Goal: Obtain resource: Obtain resource

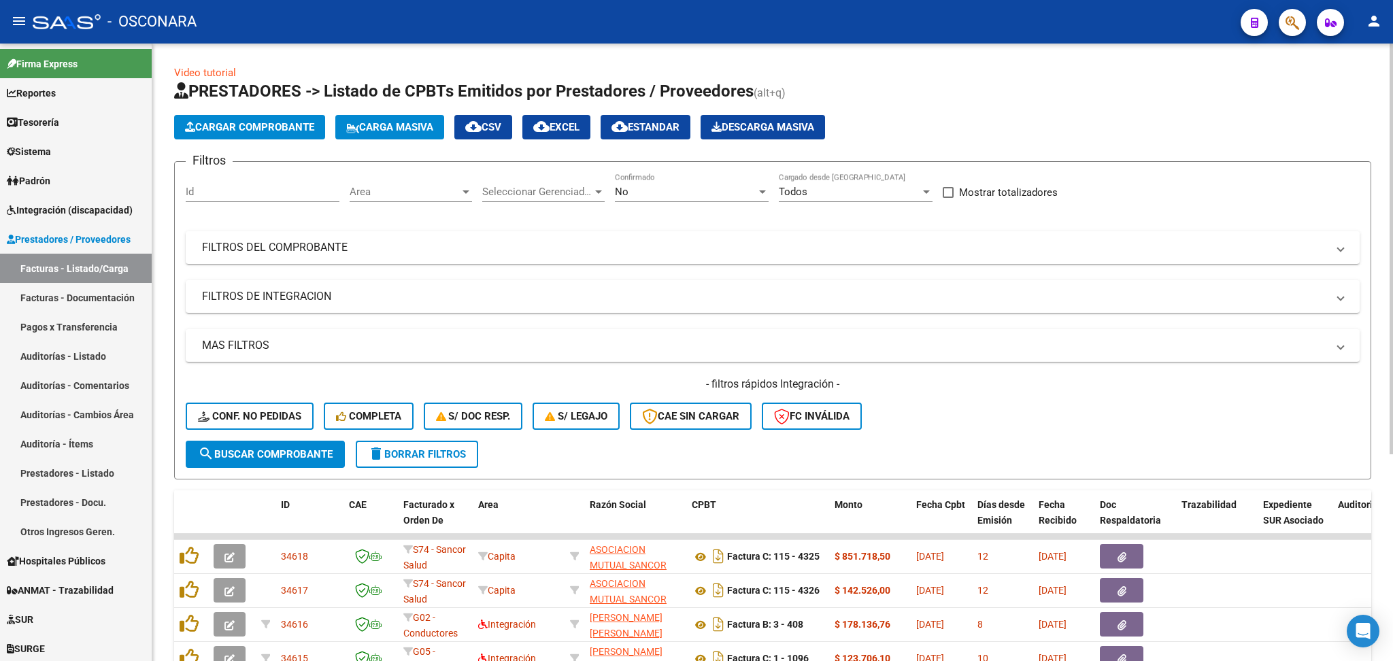
click at [409, 190] on span "Area" at bounding box center [405, 192] width 110 height 12
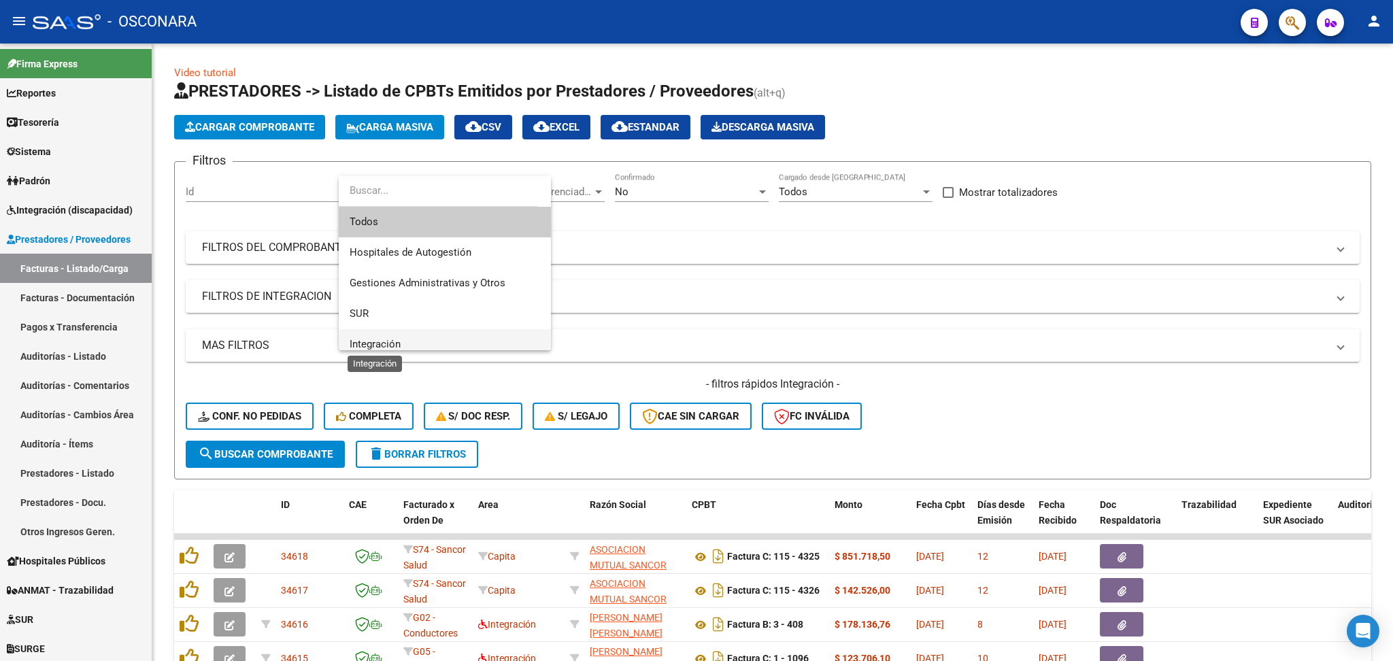
click at [392, 338] on span "Integración" at bounding box center [375, 344] width 51 height 12
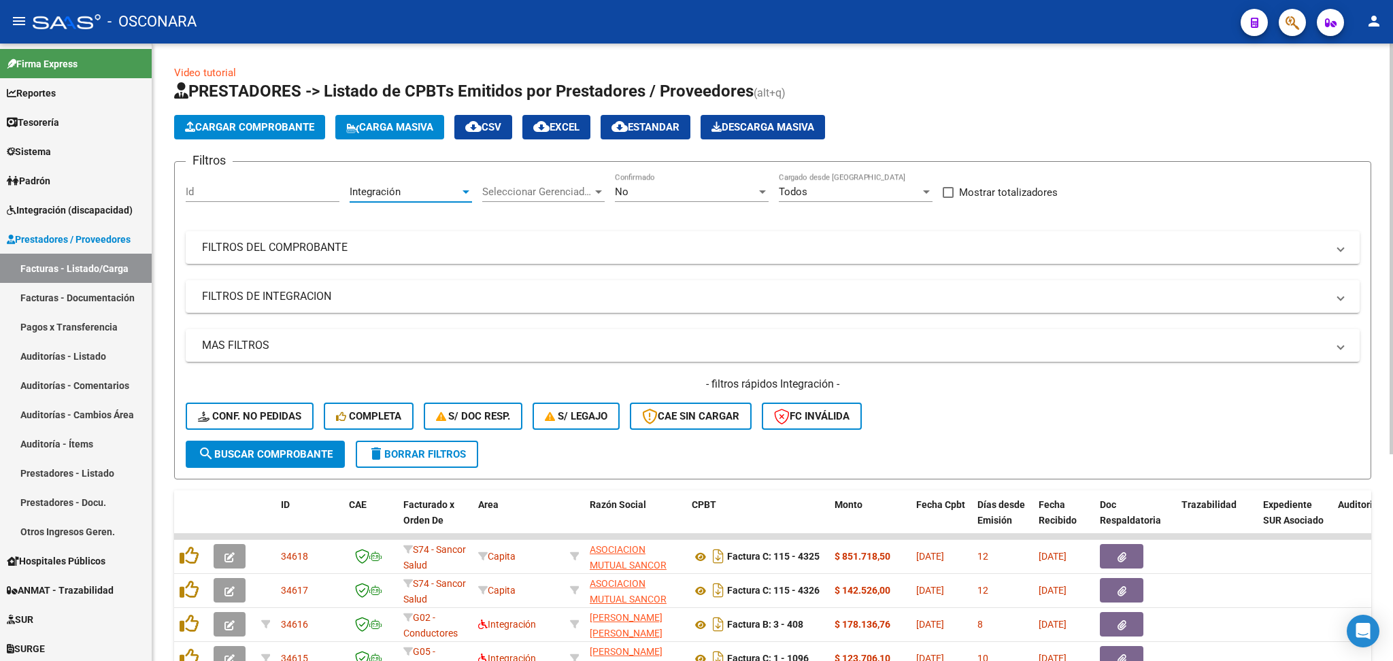
scroll to position [9, 0]
click at [539, 190] on span "Seleccionar Gerenciador" at bounding box center [537, 192] width 110 height 12
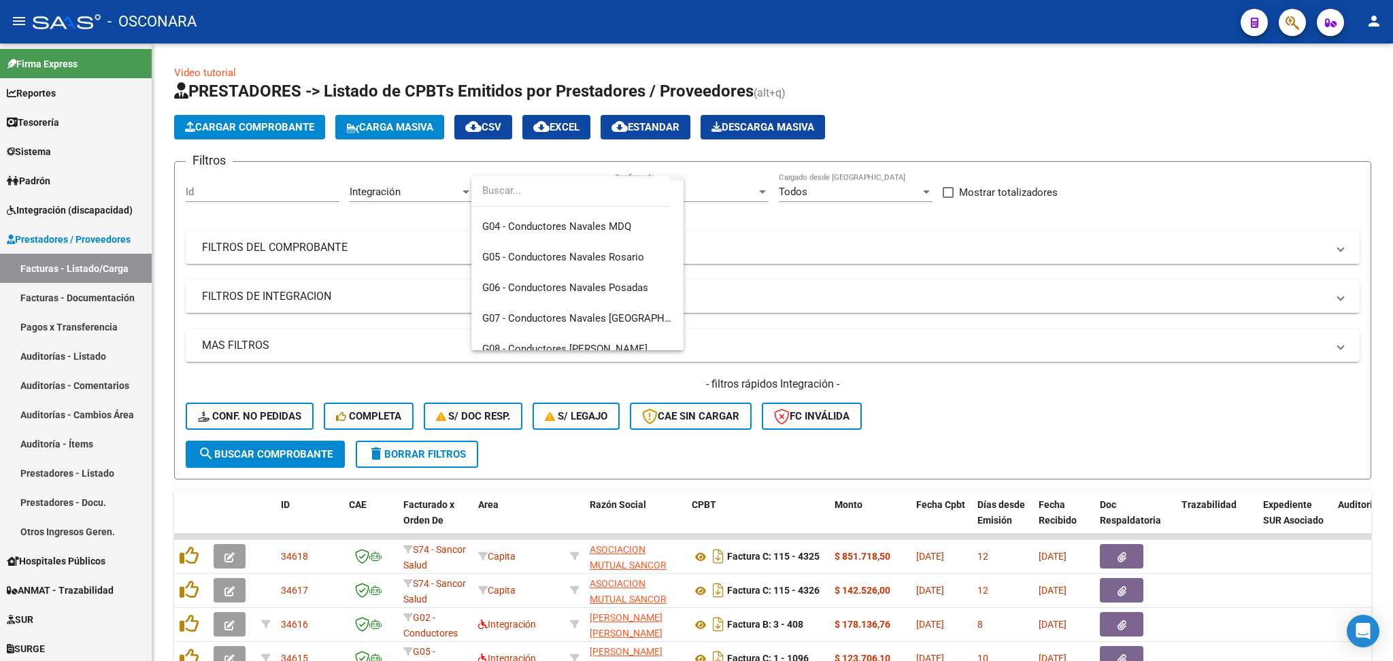
scroll to position [181, 0]
click at [520, 229] on span "B15 - Boreal" at bounding box center [509, 224] width 54 height 12
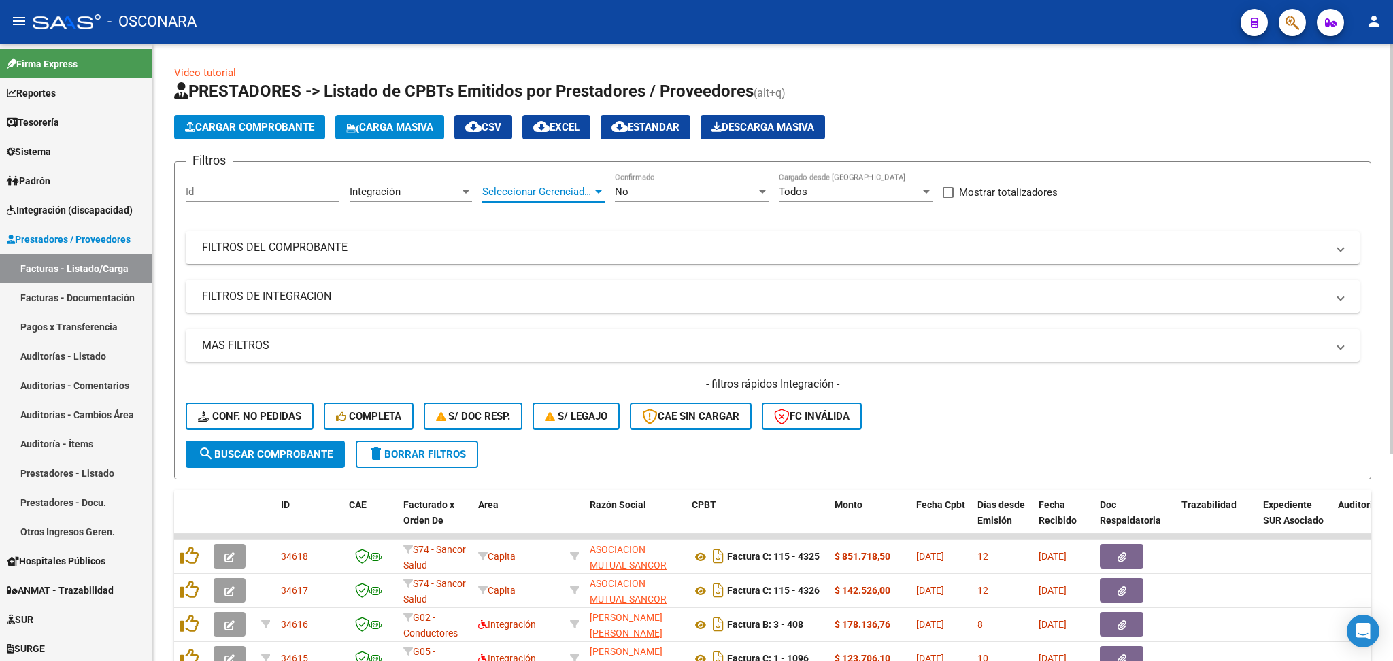
scroll to position [183, 0]
click at [341, 289] on mat-panel-title "FILTROS DE INTEGRACION" at bounding box center [764, 296] width 1125 height 15
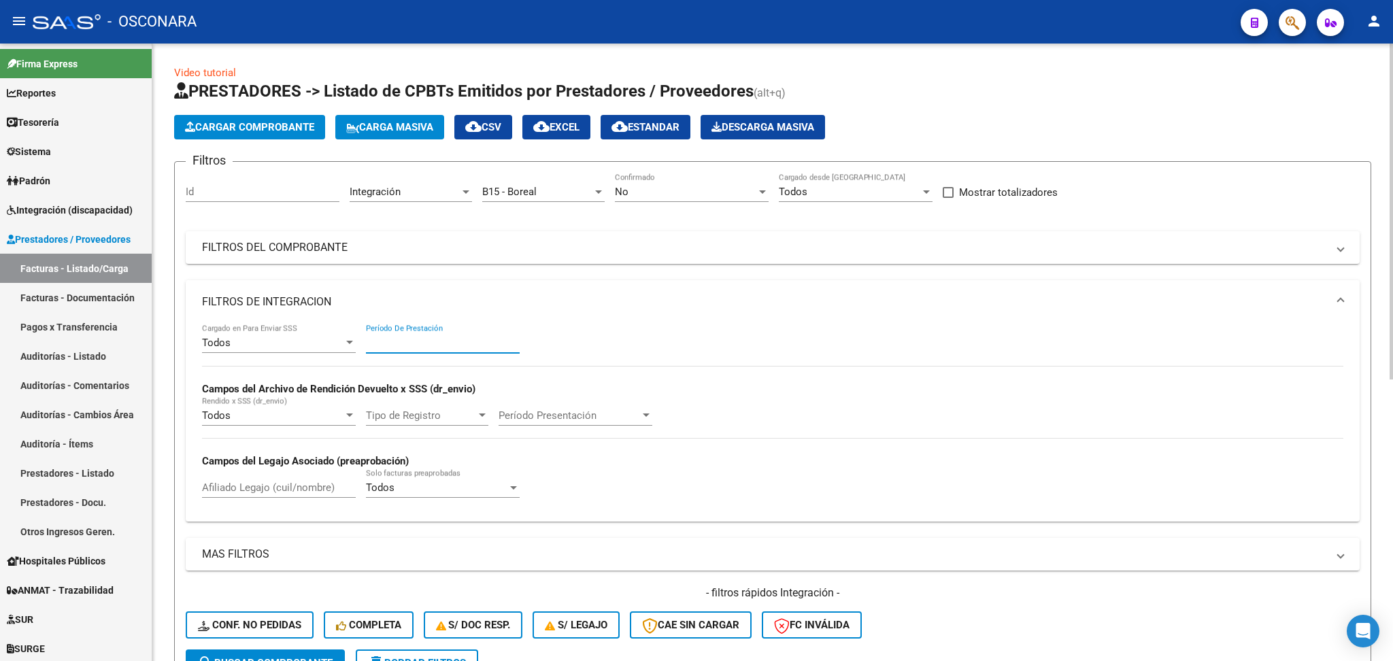
click at [428, 341] on input "Período De Prestación" at bounding box center [443, 343] width 154 height 12
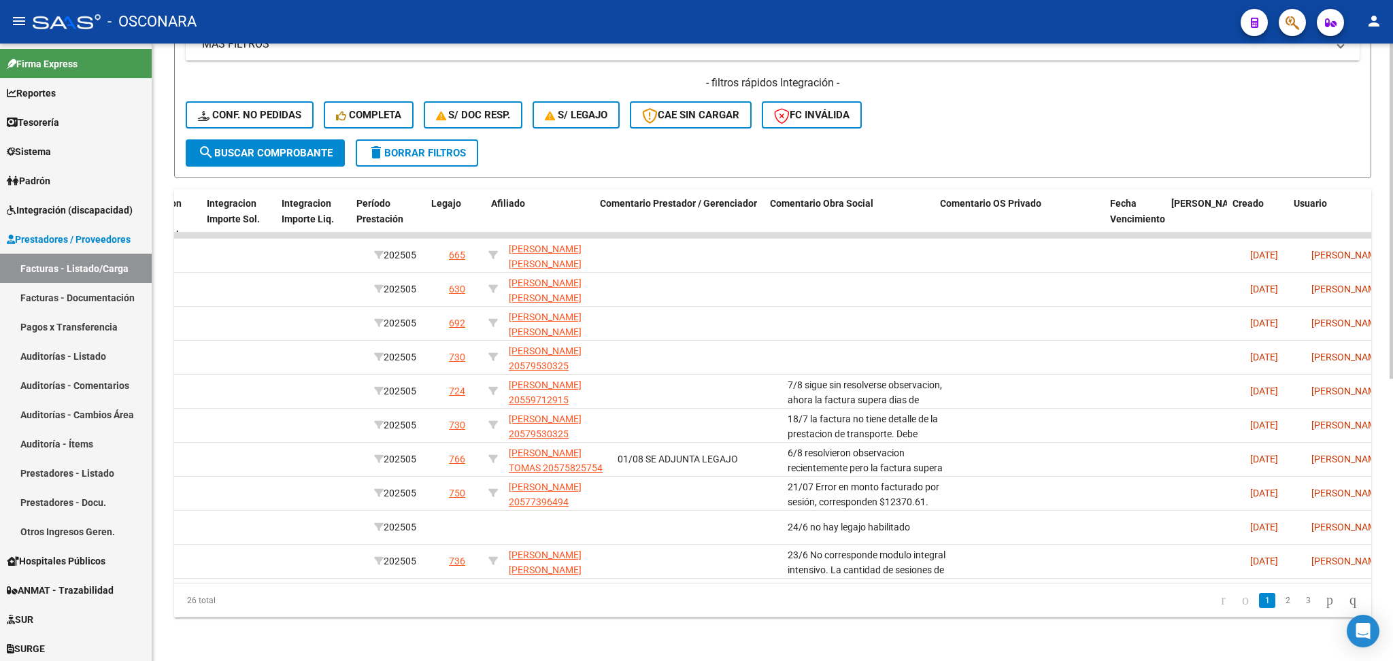
scroll to position [0, 1715]
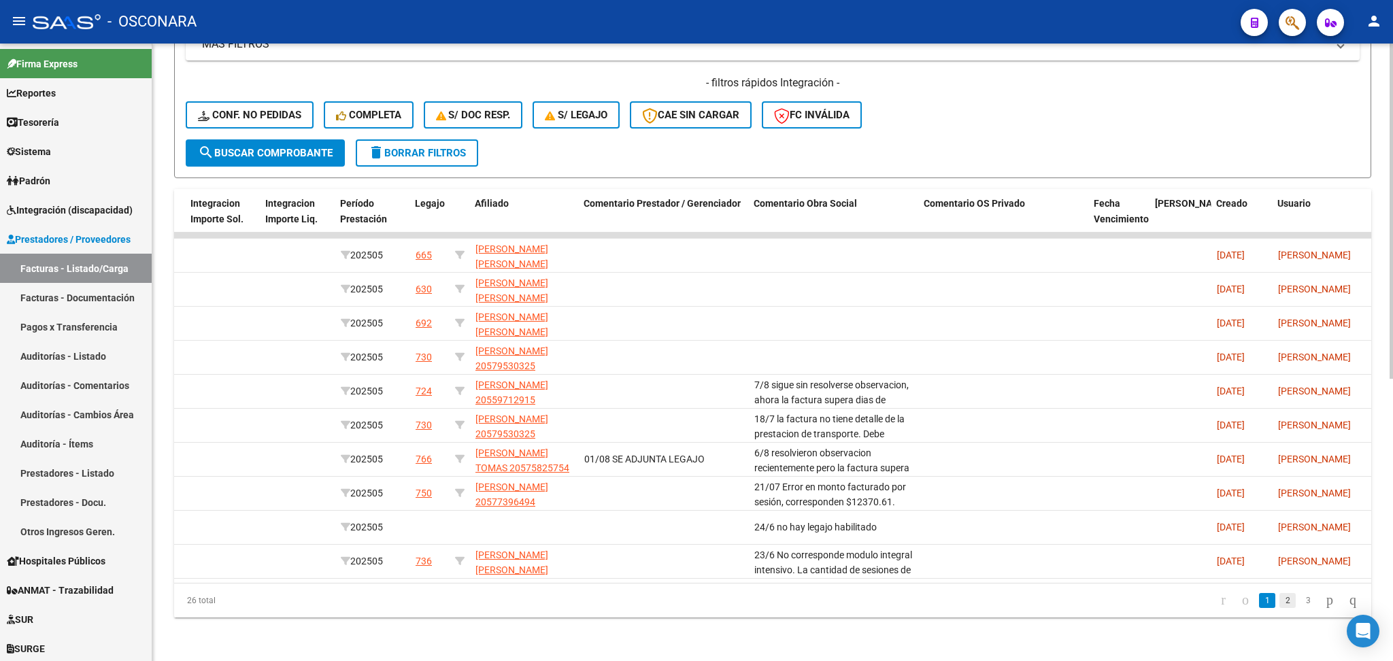
type input "202505"
click at [1279, 601] on link "2" at bounding box center [1287, 600] width 16 height 15
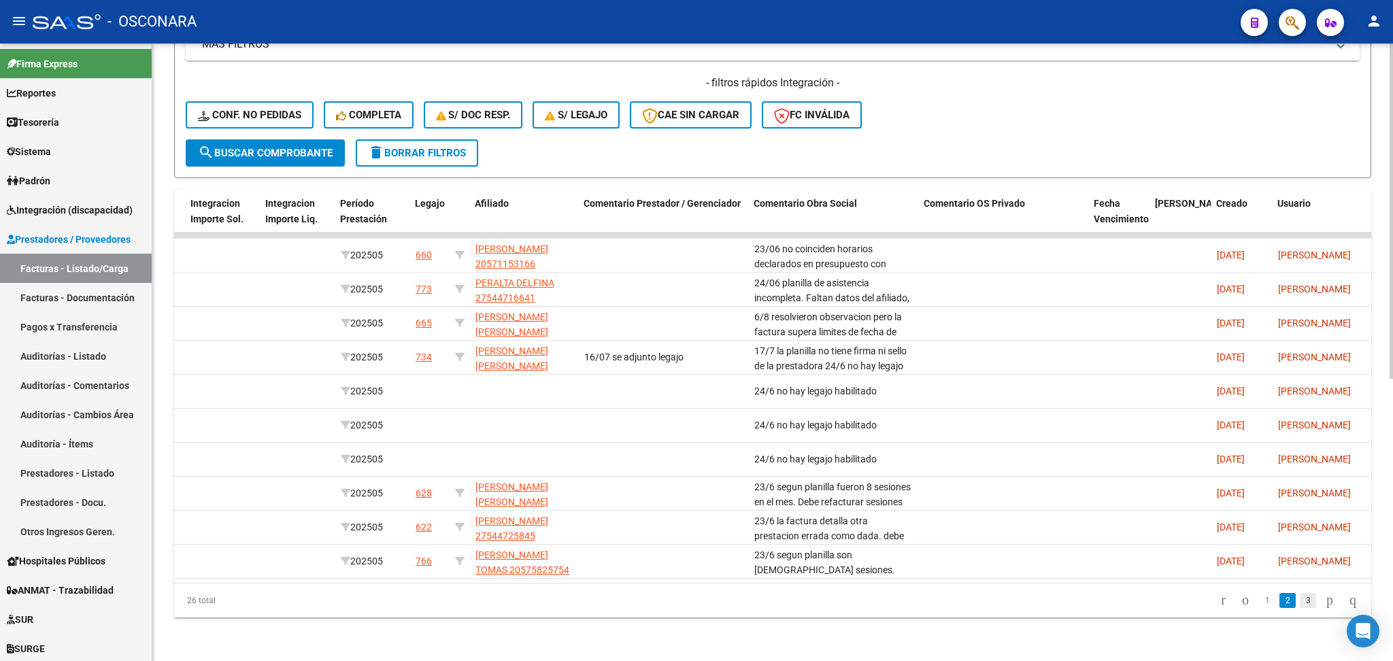
click at [1300, 601] on link "3" at bounding box center [1308, 600] width 16 height 15
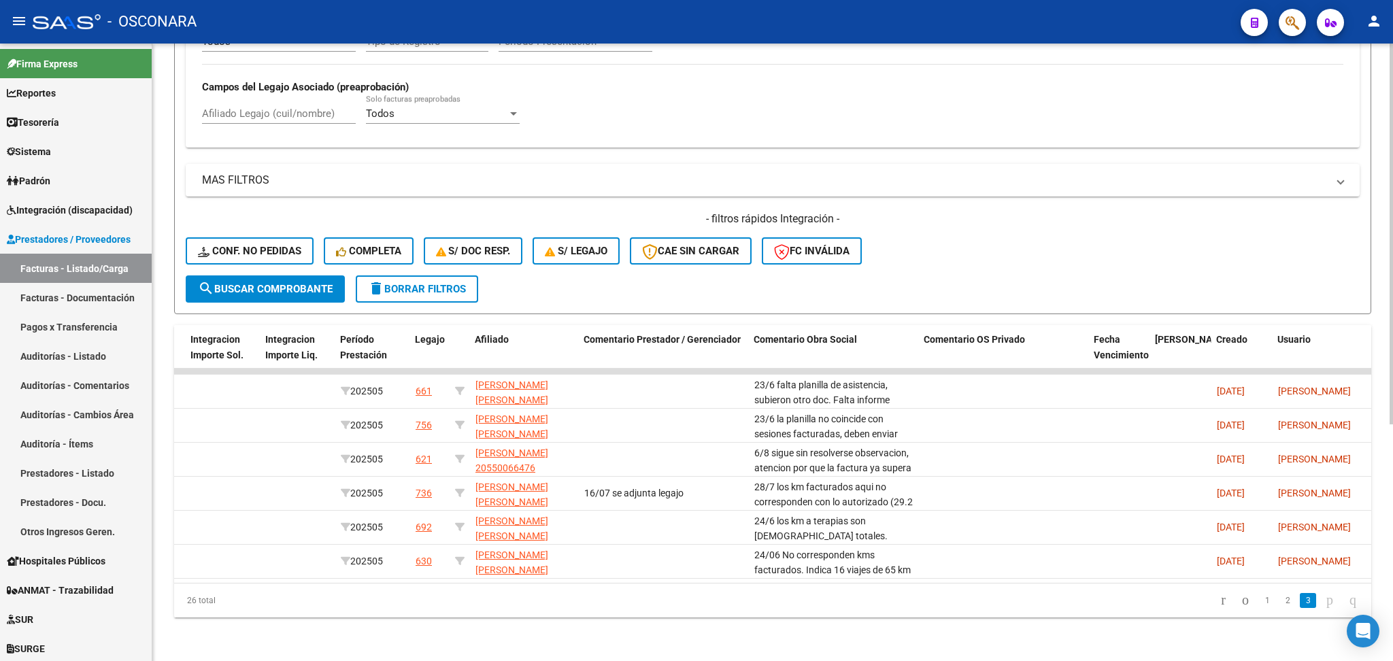
scroll to position [384, 0]
click at [1259, 601] on link "1" at bounding box center [1267, 600] width 16 height 15
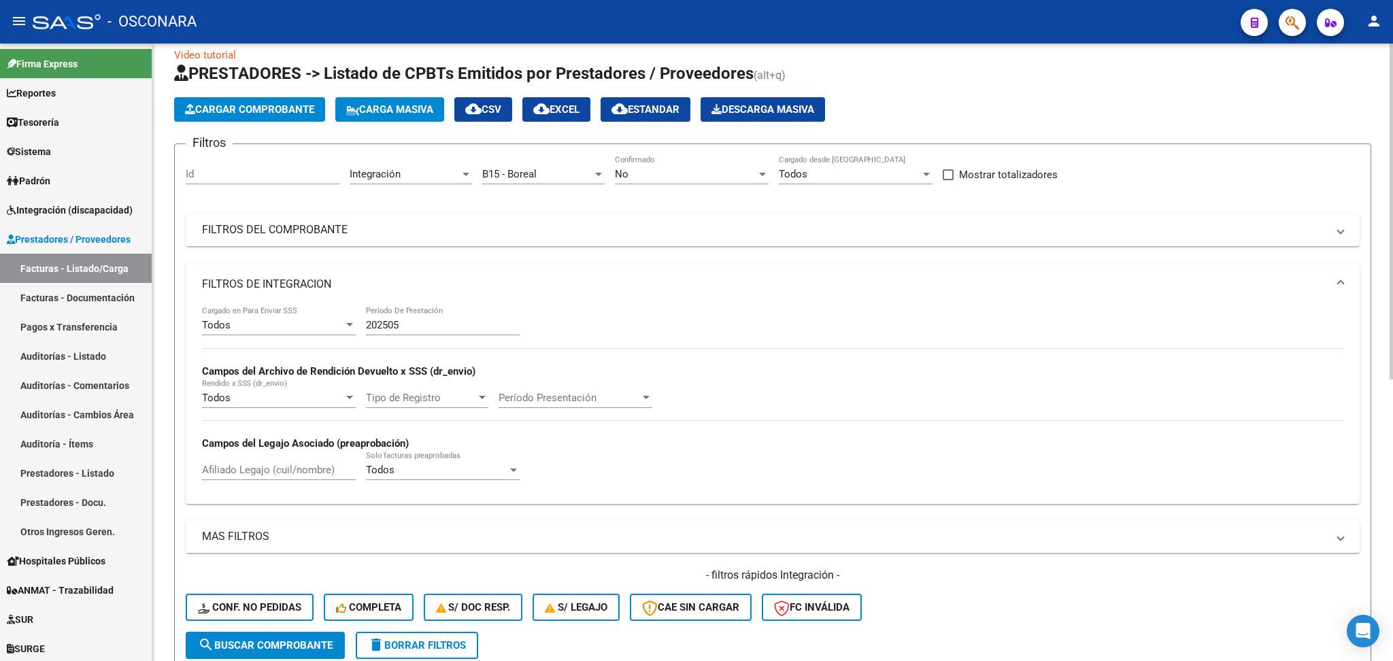
scroll to position [0, 0]
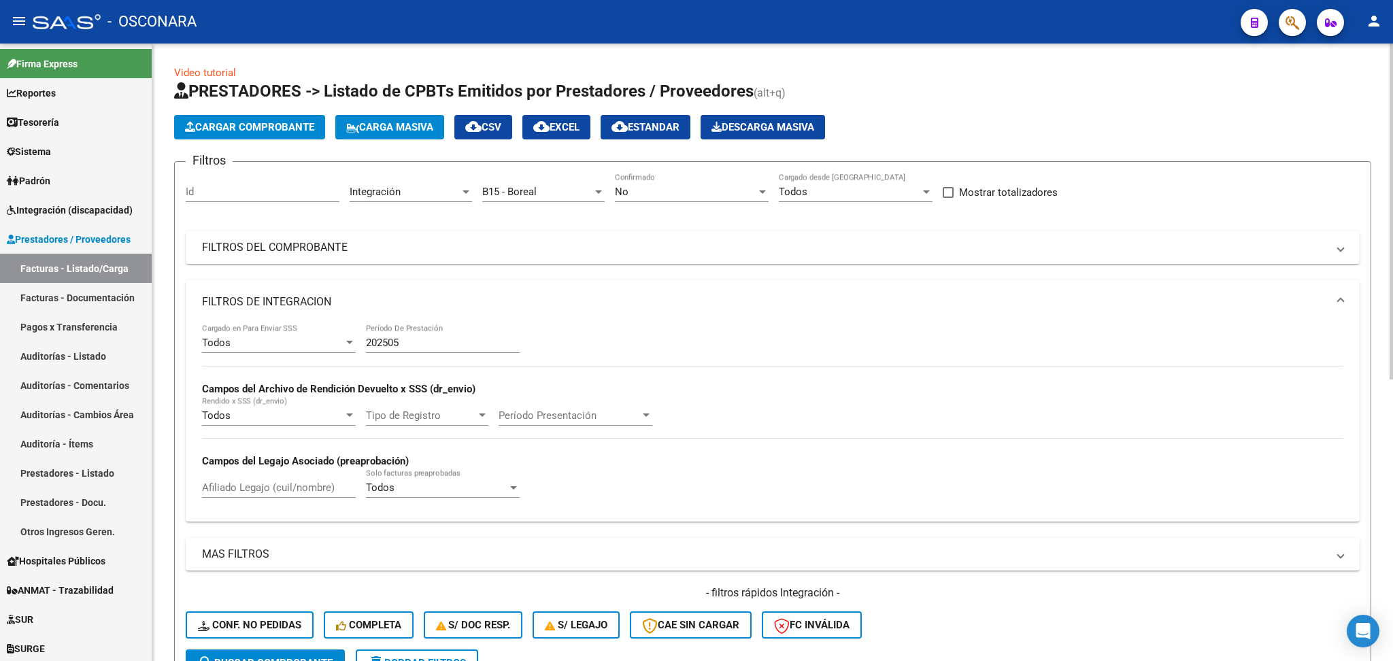
click at [499, 121] on span "cloud_download CSV" at bounding box center [483, 127] width 36 height 12
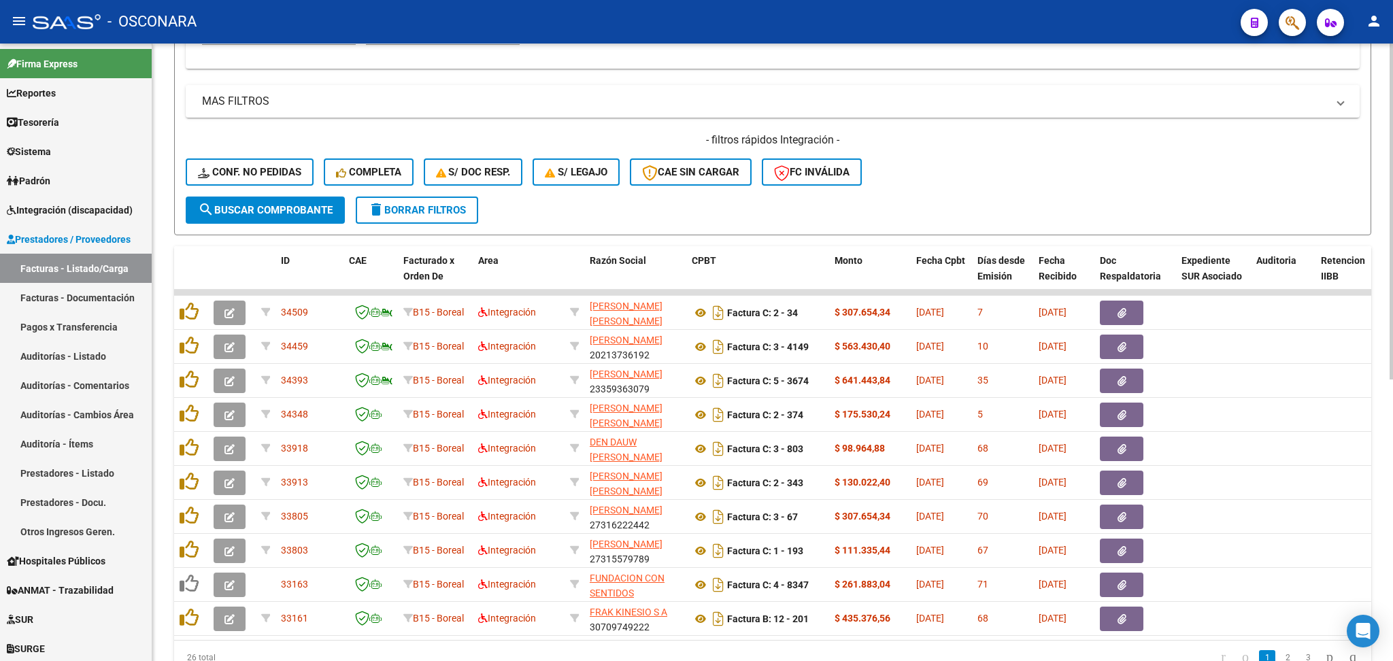
click at [970, 178] on div "- filtros rápidos Integración - Conf. no pedidas Completa S/ Doc Resp. S/ legaj…" at bounding box center [773, 165] width 1174 height 64
click at [460, 210] on span "delete Borrar Filtros" at bounding box center [417, 210] width 98 height 12
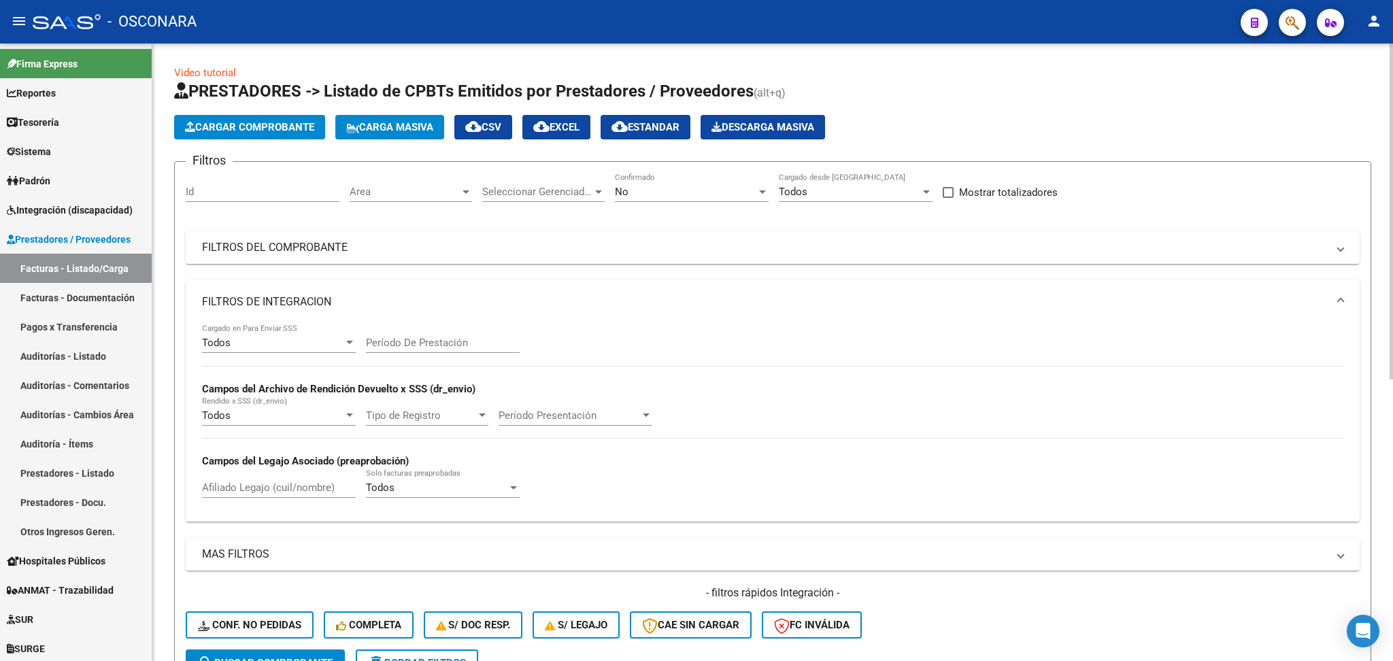
click at [885, 397] on div "Todos Cargado en Para Enviar SSS Período De Prestación Campos del Archivo de Re…" at bounding box center [772, 417] width 1141 height 187
click at [296, 295] on mat-panel-title "FILTROS DE INTEGRACION" at bounding box center [764, 302] width 1125 height 15
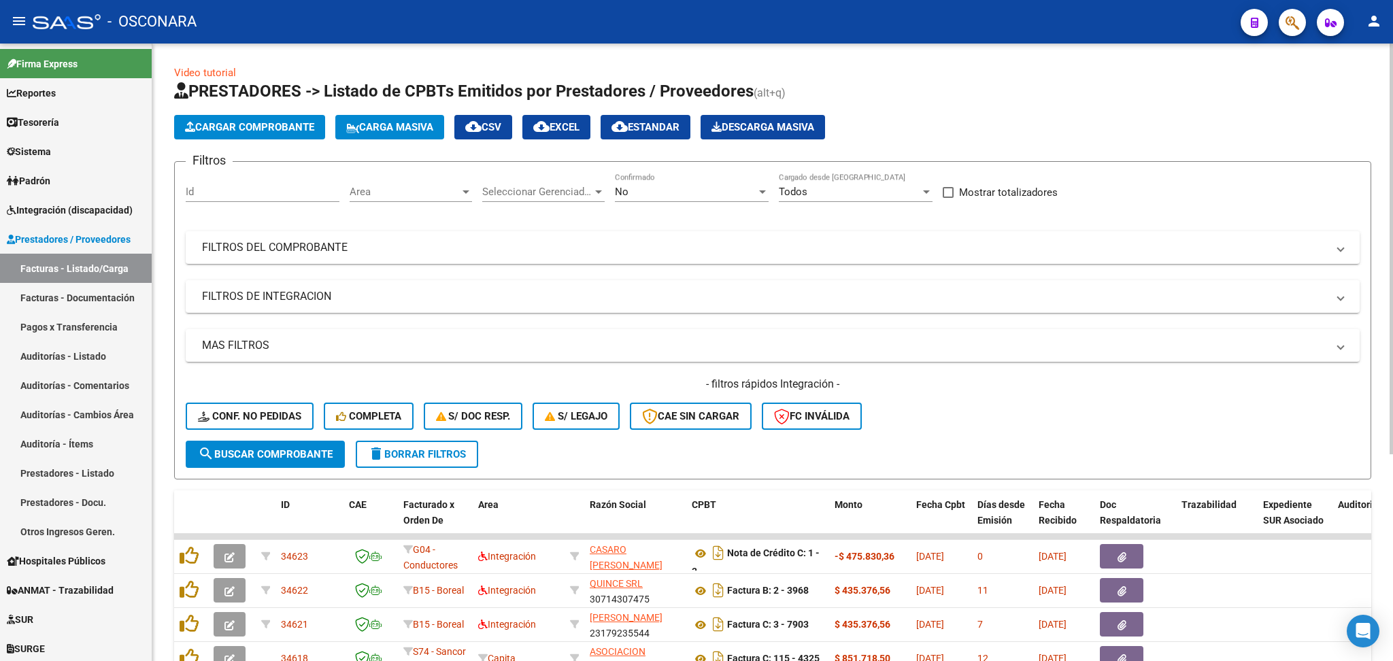
click at [421, 454] on span "delete Borrar Filtros" at bounding box center [417, 454] width 98 height 12
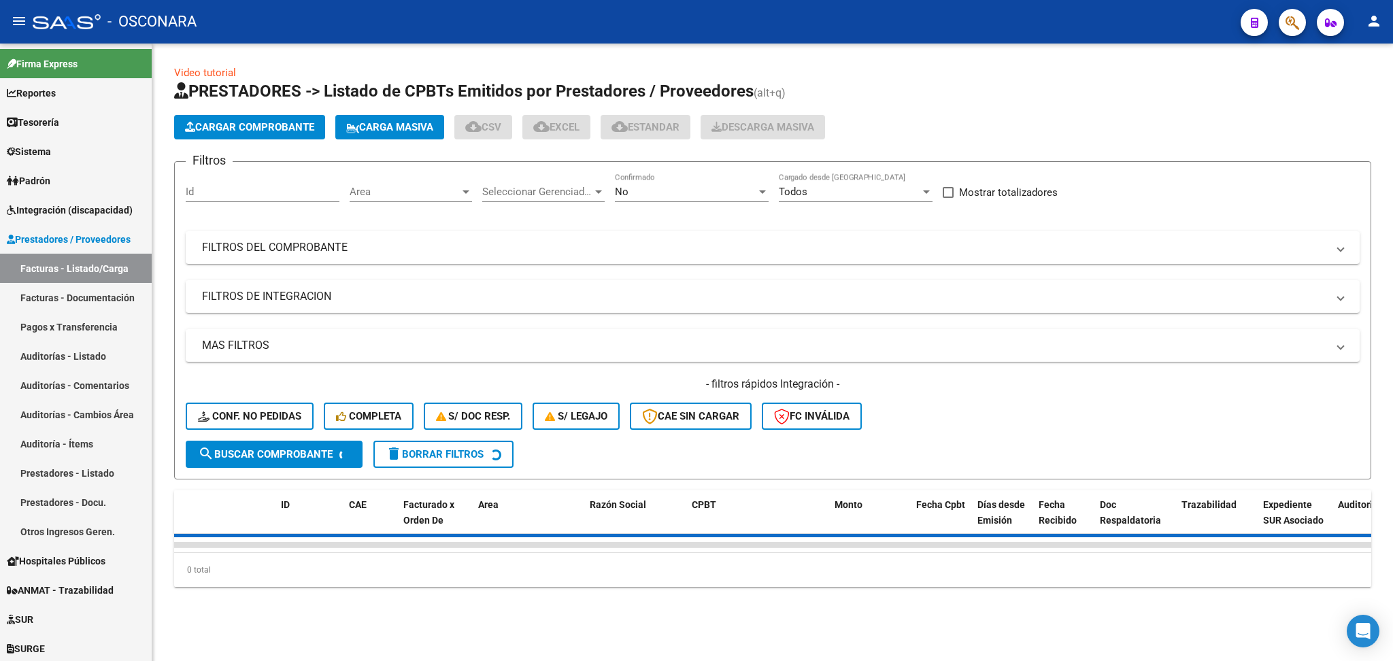
click at [962, 409] on div "- filtros rápidos Integración - Conf. no pedidas Completa S/ Doc Resp. S/ legaj…" at bounding box center [773, 409] width 1174 height 64
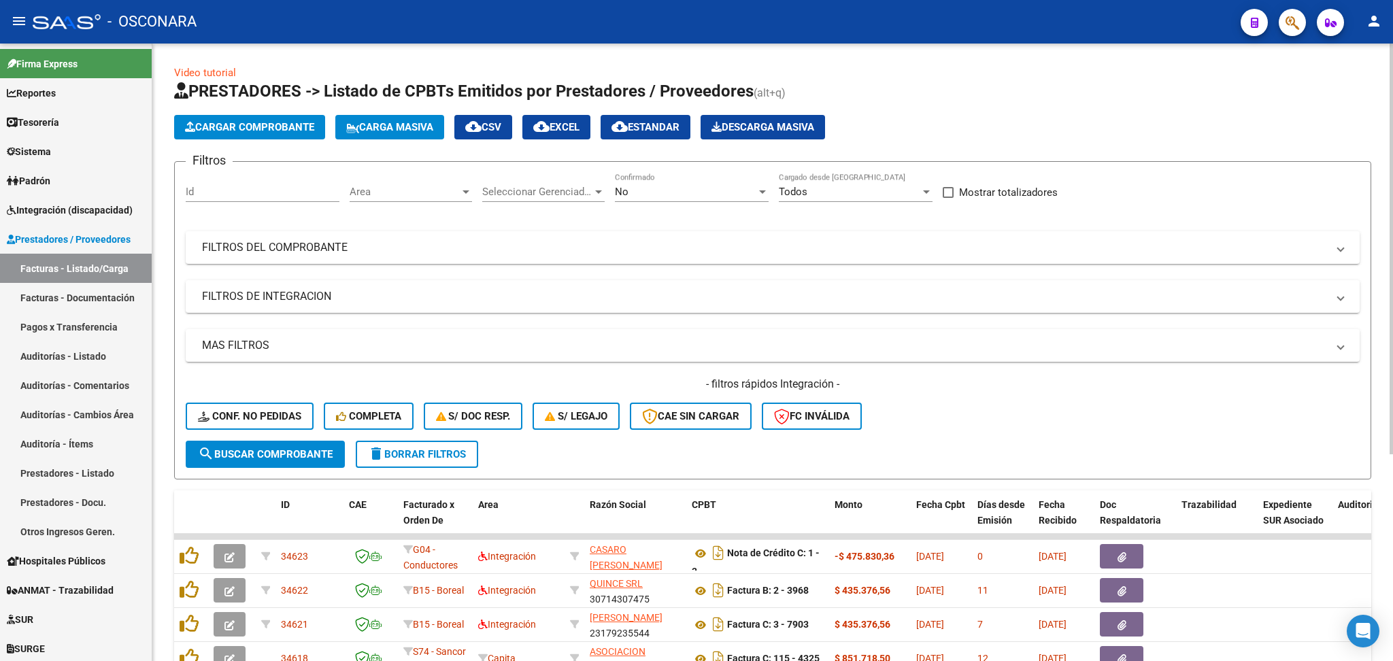
click at [942, 444] on form "Filtros Id Area Area Seleccionar Gerenciador Seleccionar Gerenciador No Confirm…" at bounding box center [772, 320] width 1197 height 318
click at [420, 452] on span "delete Borrar Filtros" at bounding box center [417, 454] width 98 height 12
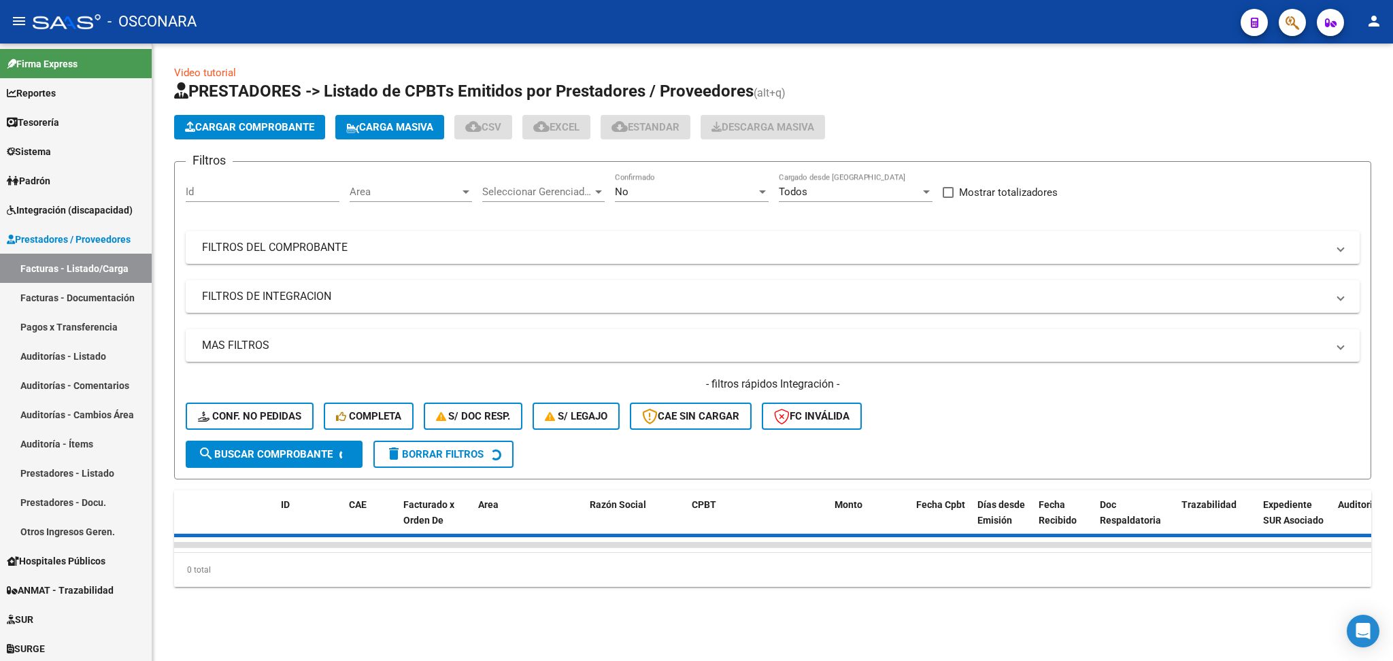
click at [986, 423] on div "- filtros rápidos Integración - Conf. no pedidas Completa S/ Doc Resp. S/ legaj…" at bounding box center [773, 409] width 1174 height 64
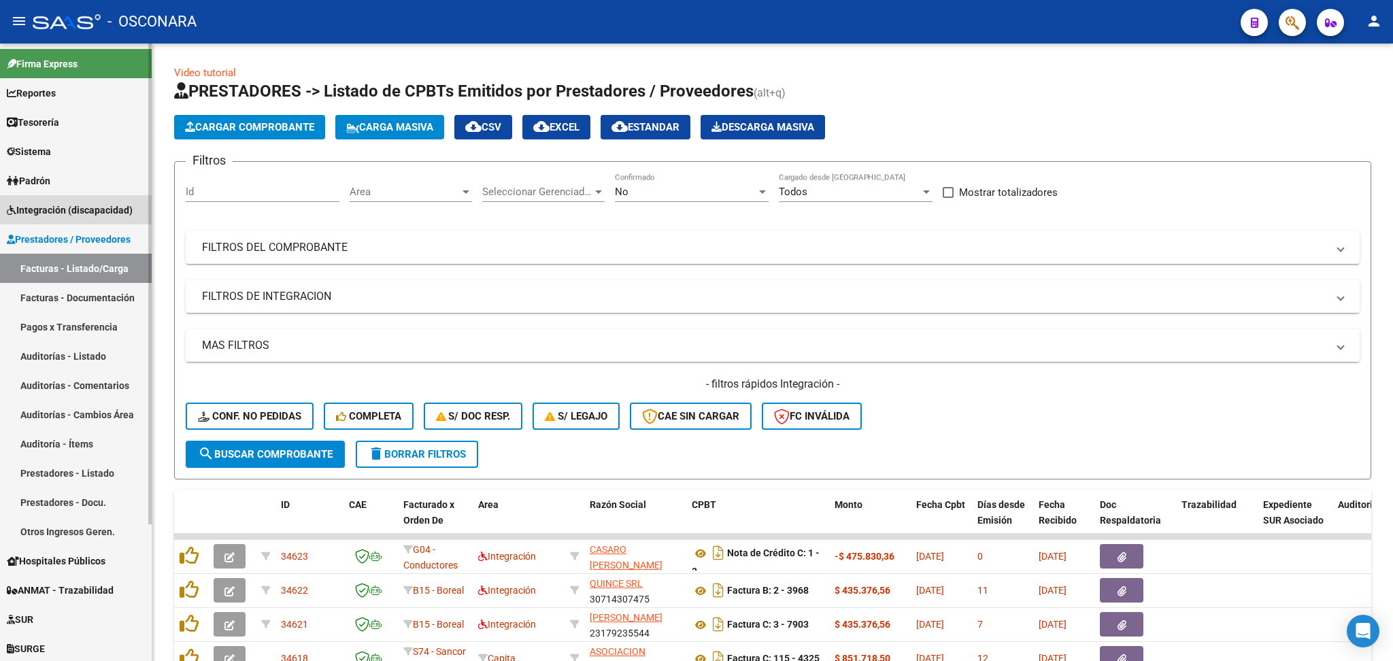
click at [78, 212] on span "Integración (discapacidad)" at bounding box center [70, 210] width 126 height 15
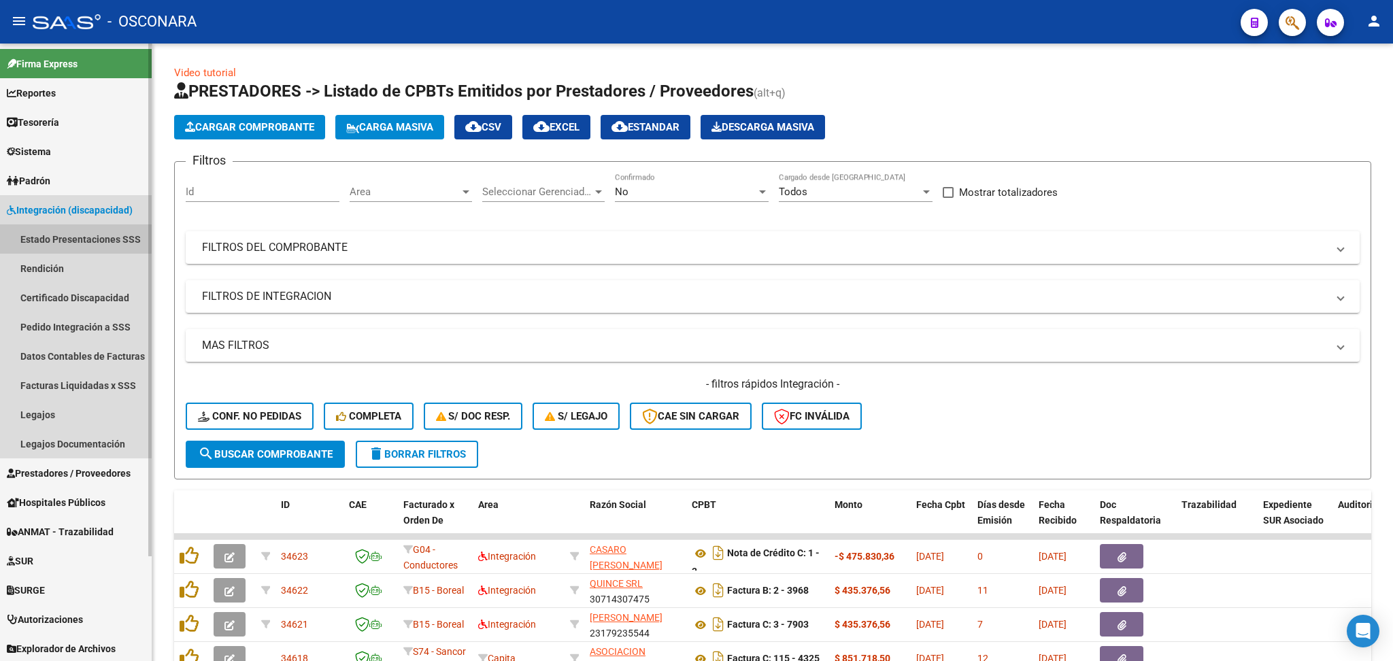
click at [69, 235] on link "Estado Presentaciones SSS" at bounding box center [76, 238] width 152 height 29
